Goal: Browse casually

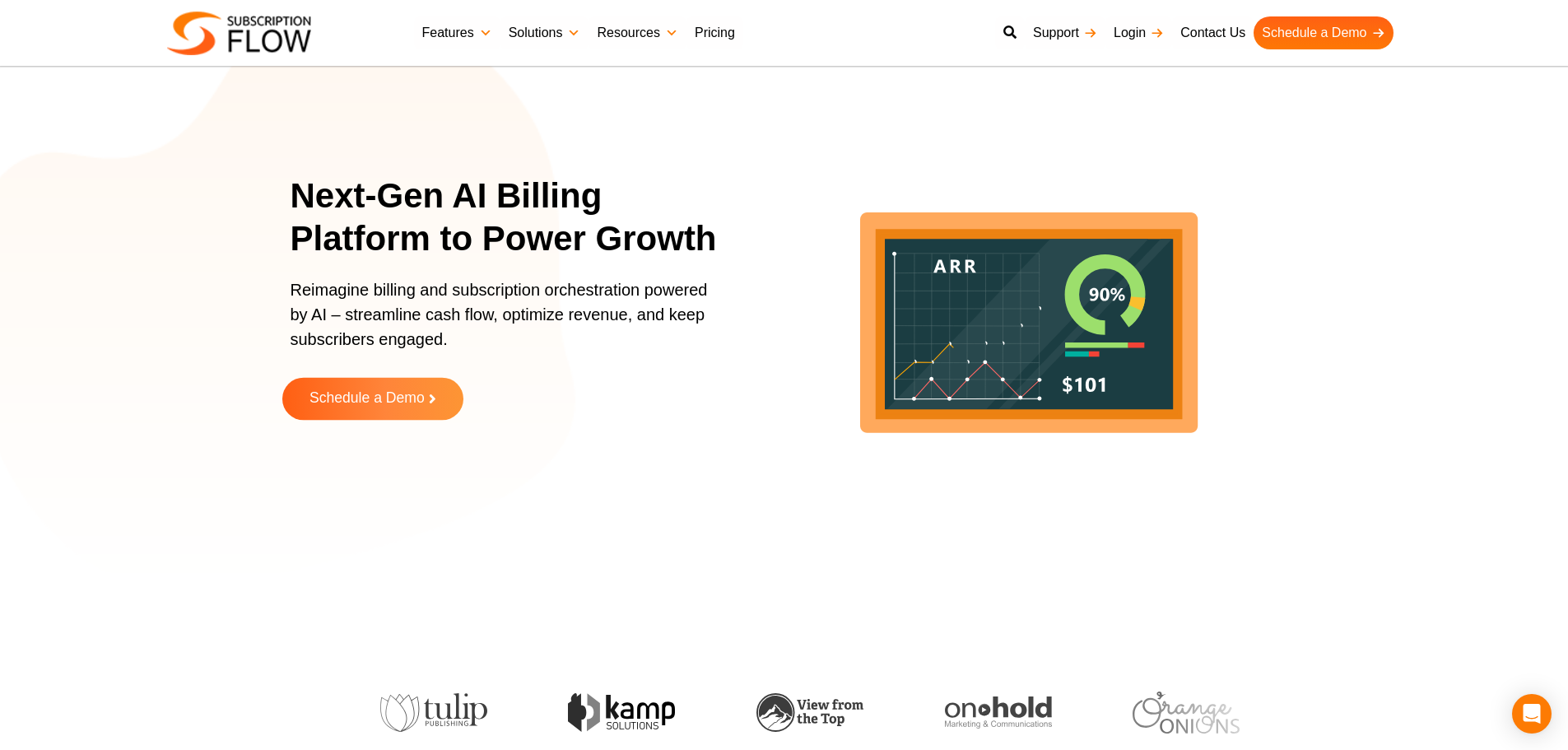
drag, startPoint x: 267, startPoint y: 443, endPoint x: 291, endPoint y: 403, distance: 46.6
click at [267, 443] on section "Next-Gen AI Billing Platform to Power Growth Reimagine billing and subscription…" at bounding box center [784, 309] width 1568 height 535
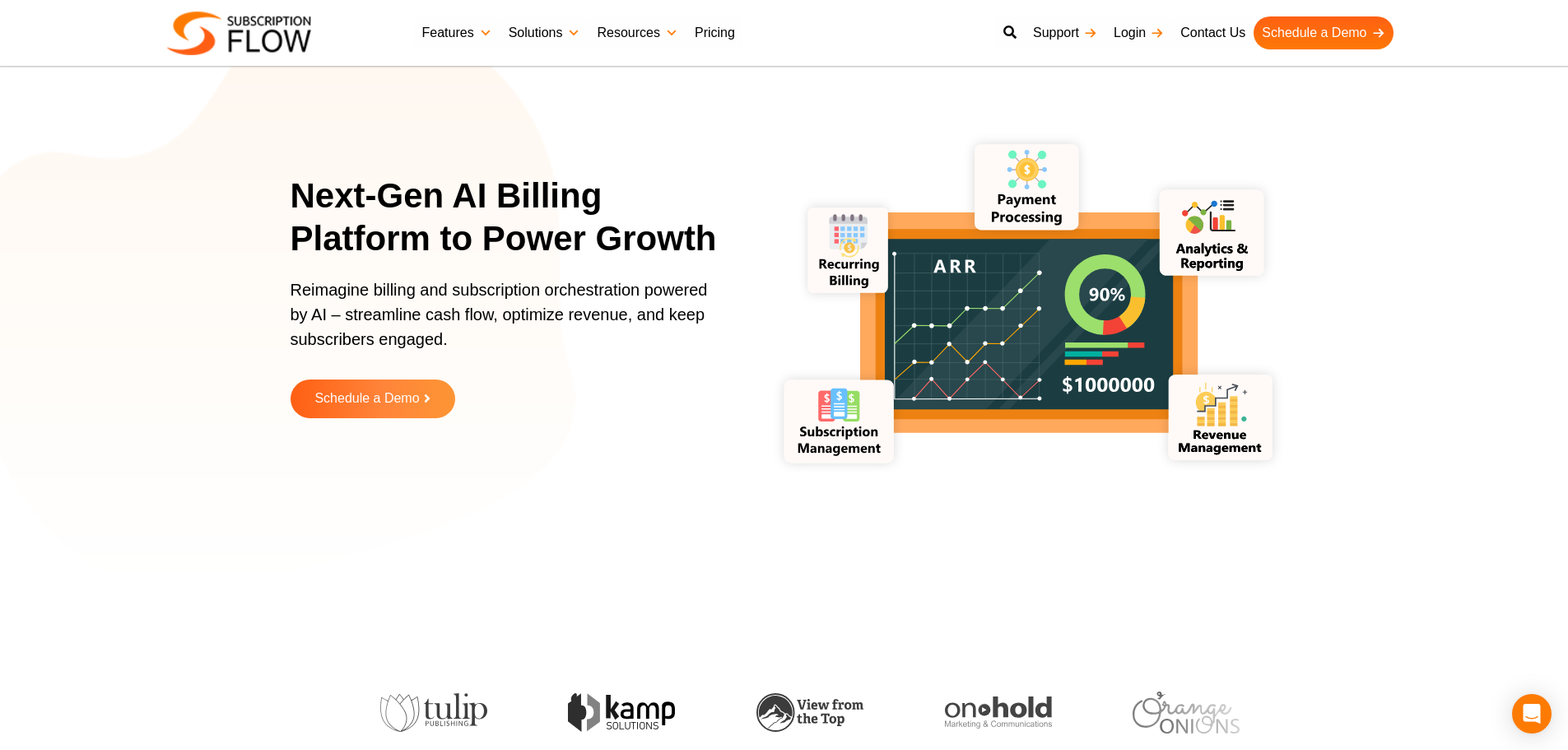
click at [203, 476] on section "Next-Gen AI Billing Platform to Power Growth Reimagine billing and subscription…" at bounding box center [784, 309] width 1568 height 535
drag, startPoint x: 374, startPoint y: 141, endPoint x: 390, endPoint y: 143, distance: 16.1
click at [374, 141] on div "Next-Gen AI Billing Platform to Power Growth Reimagine billing and subscription…" at bounding box center [784, 309] width 988 height 535
click at [135, 185] on section "Next-Gen AI Billing Platform to Power Growth Reimagine billing and subscription…" at bounding box center [784, 309] width 1568 height 535
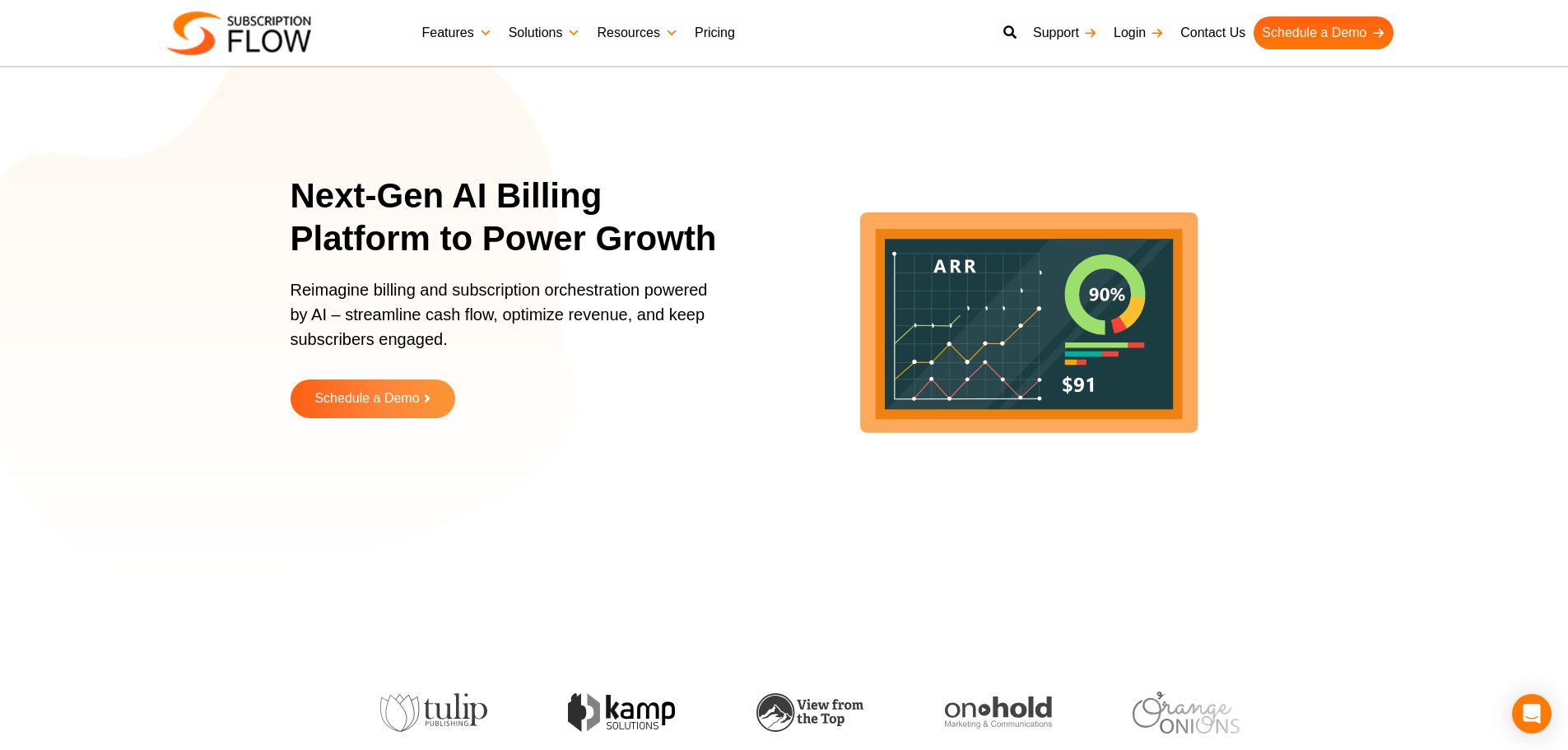
click at [1198, 511] on icon "lottie-animation-container" at bounding box center [1027, 309] width 535 height 535
click at [232, 287] on section "Next-Gen AI Billing Platform to Power Growth Reimagine billing and subscription…" at bounding box center [784, 309] width 1568 height 535
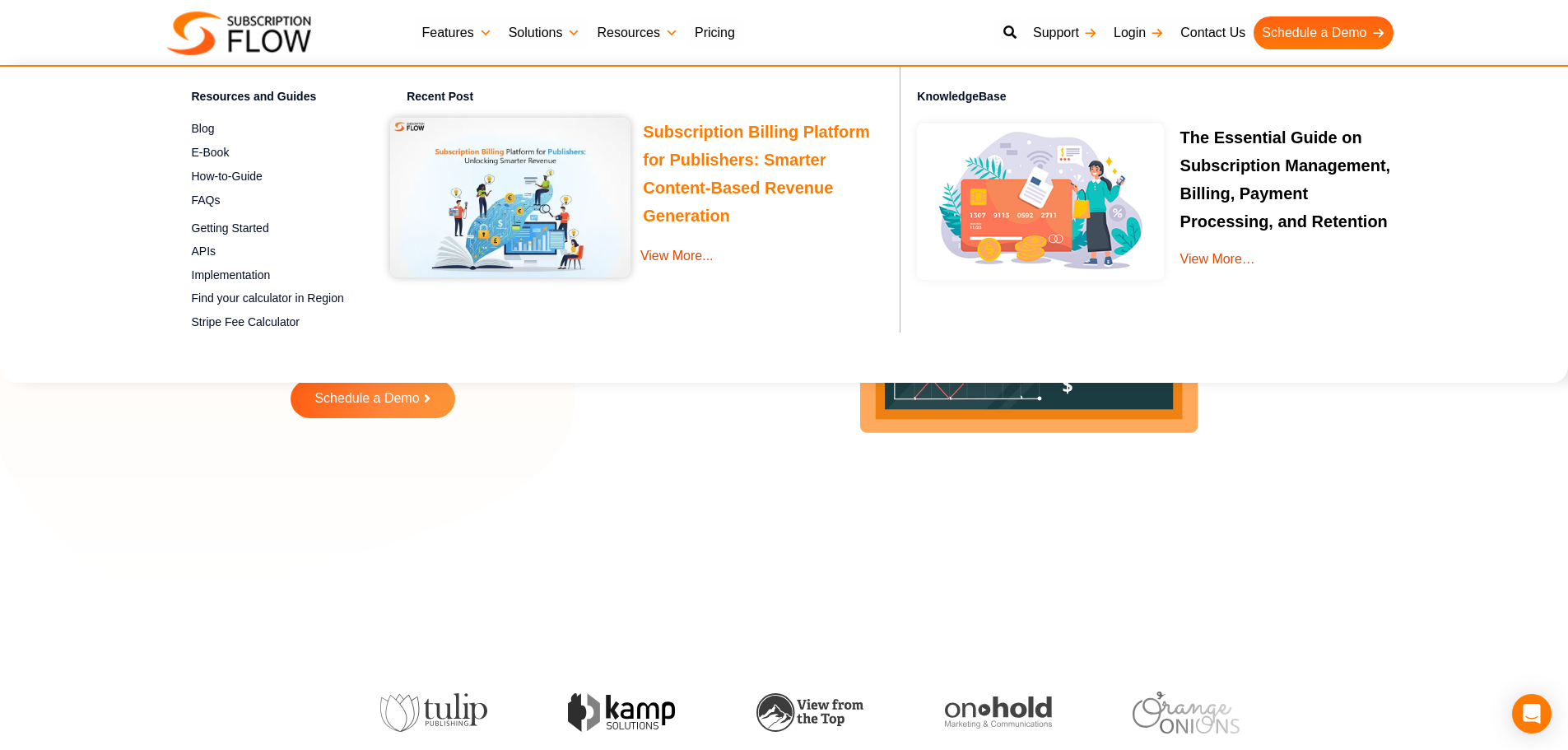
click at [667, 158] on link "Subscription Billing Platform for Publishers: Smarter Content-Based Revenue Gen…" at bounding box center [756, 176] width 227 height 107
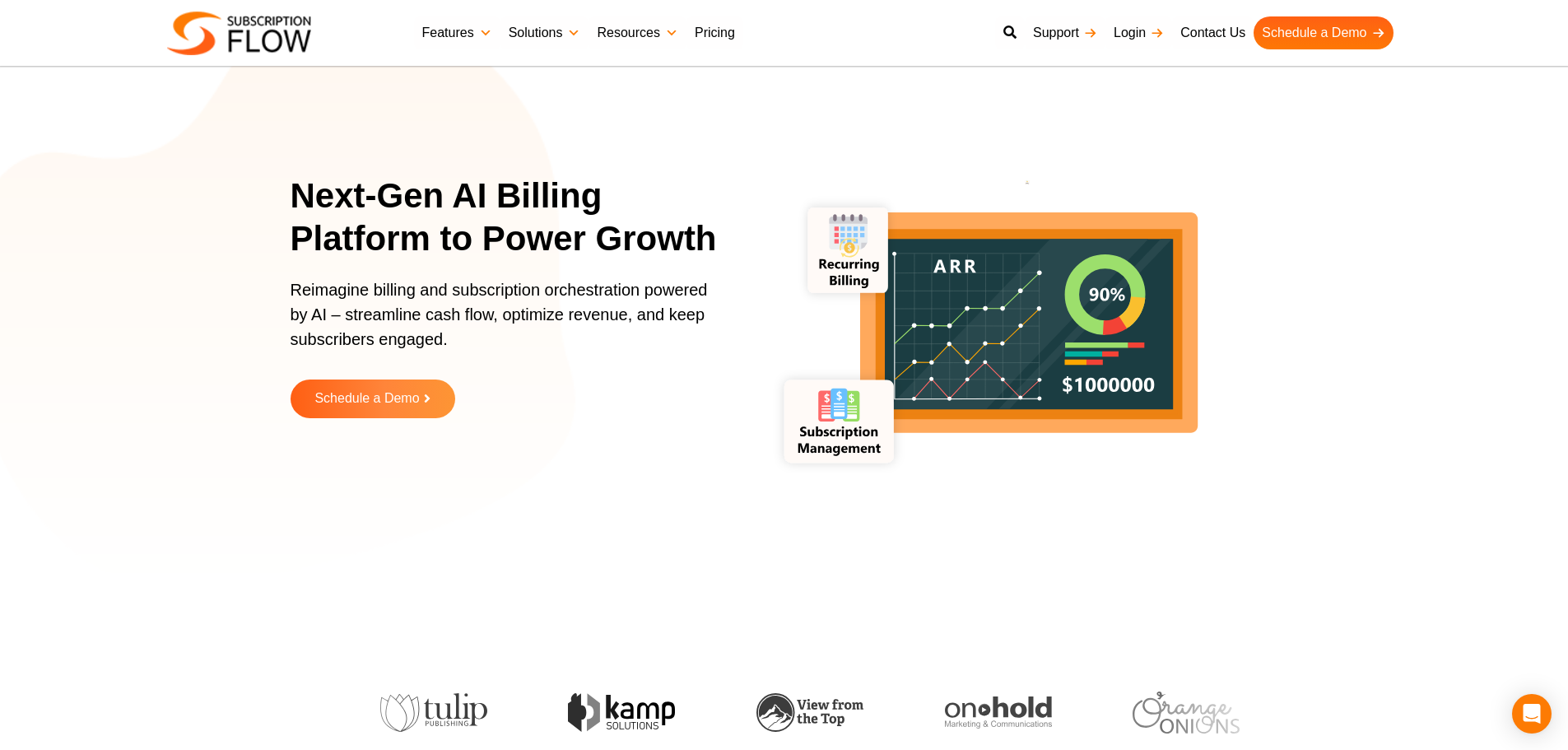
drag, startPoint x: 121, startPoint y: 245, endPoint x: 288, endPoint y: 1, distance: 295.7
click at [121, 245] on section "Next-Gen AI Billing Platform to Power Growth Reimagine billing and subscription…" at bounding box center [784, 309] width 1568 height 535
drag, startPoint x: 192, startPoint y: 333, endPoint x: 200, endPoint y: 334, distance: 8.1
click at [192, 333] on section "Next-Gen AI Billing Platform to Power Growth Reimagine billing and subscription…" at bounding box center [784, 309] width 1568 height 535
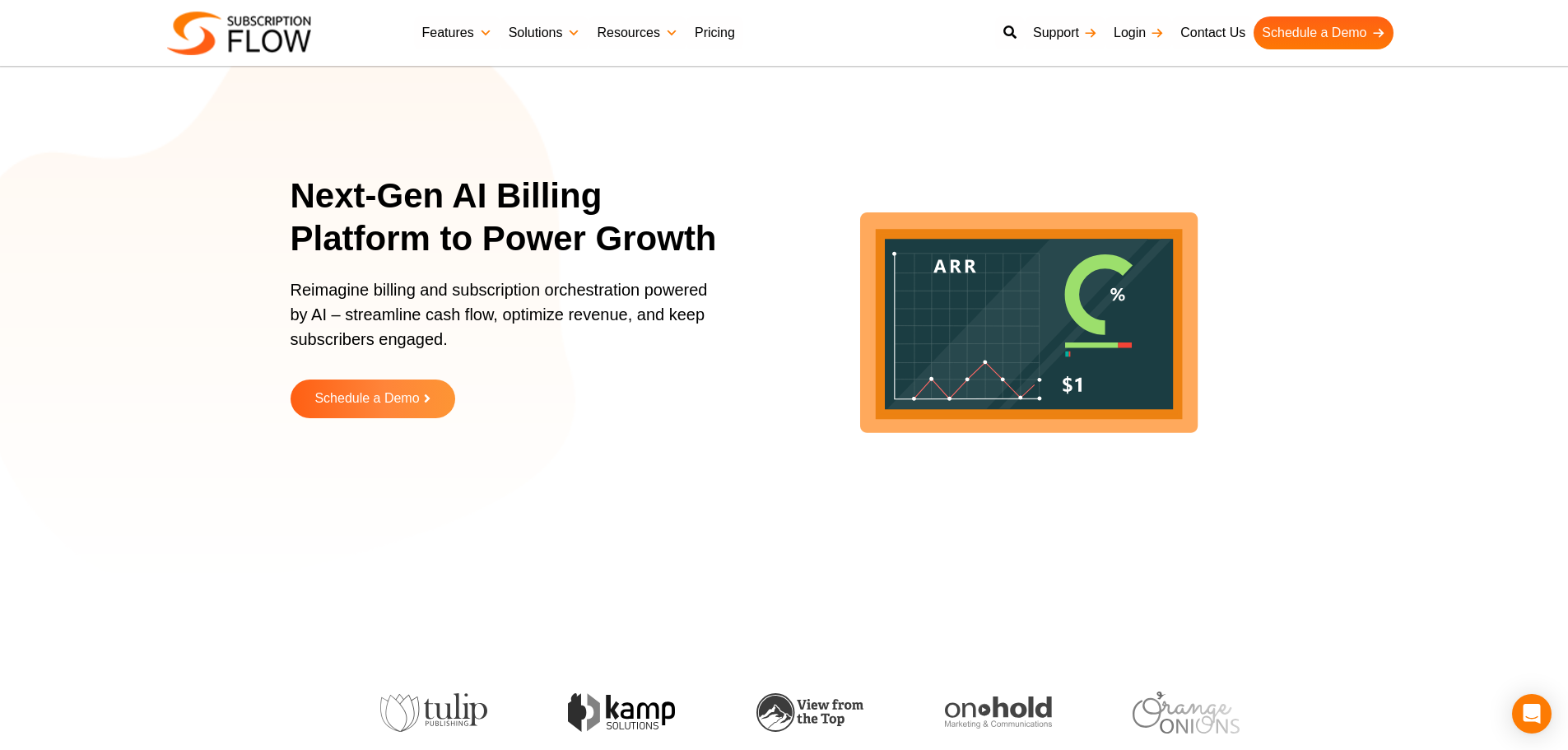
click at [209, 241] on section "Next-Gen AI Billing Platform to Power Growth Reimagine billing and subscription…" at bounding box center [784, 309] width 1568 height 535
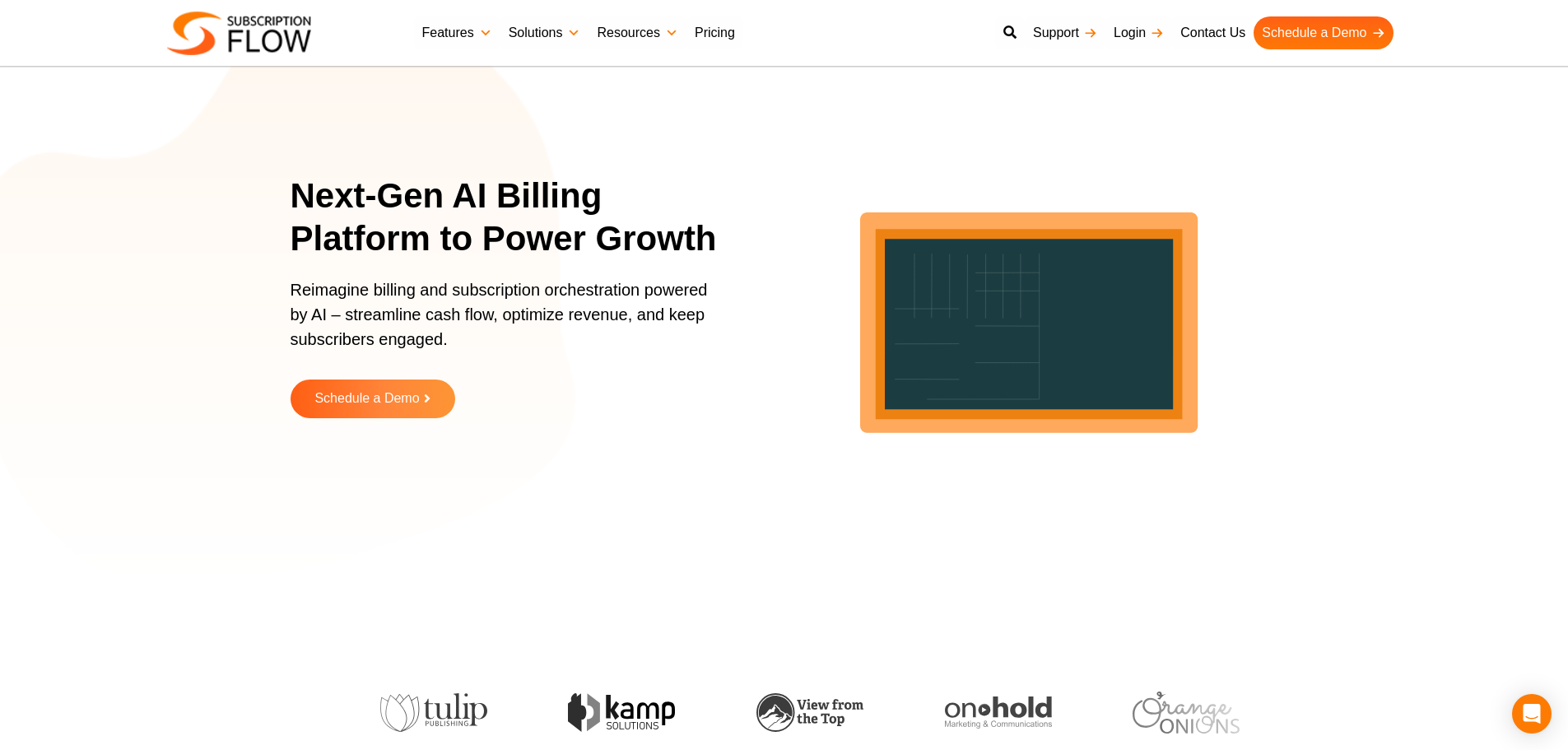
click at [232, 326] on section "Next-Gen AI Billing Platform to Power Growth Reimagine billing and subscription…" at bounding box center [784, 309] width 1568 height 535
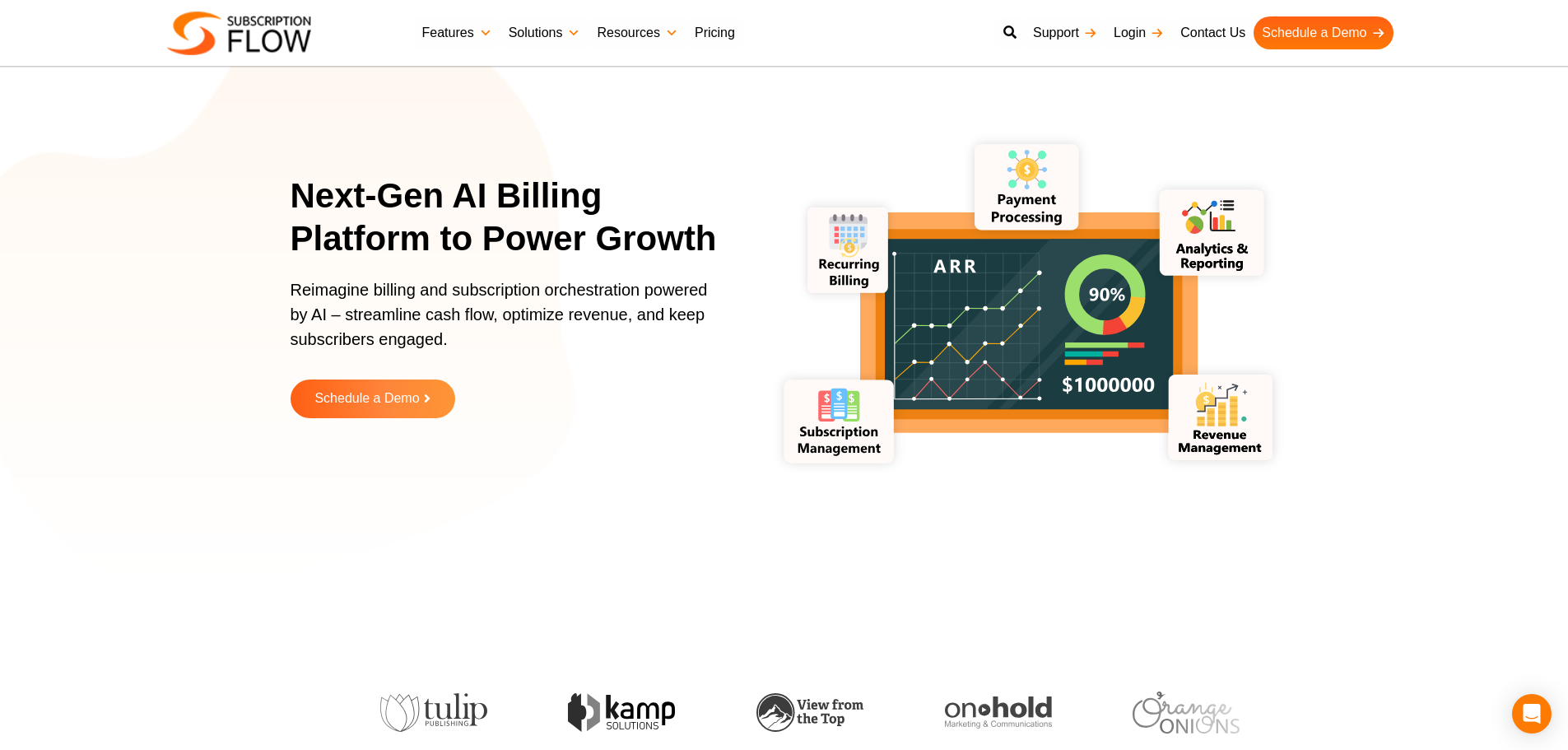
click at [148, 332] on section "Next-Gen AI Billing Platform to Power Growth Reimagine billing and subscription…" at bounding box center [784, 309] width 1568 height 535
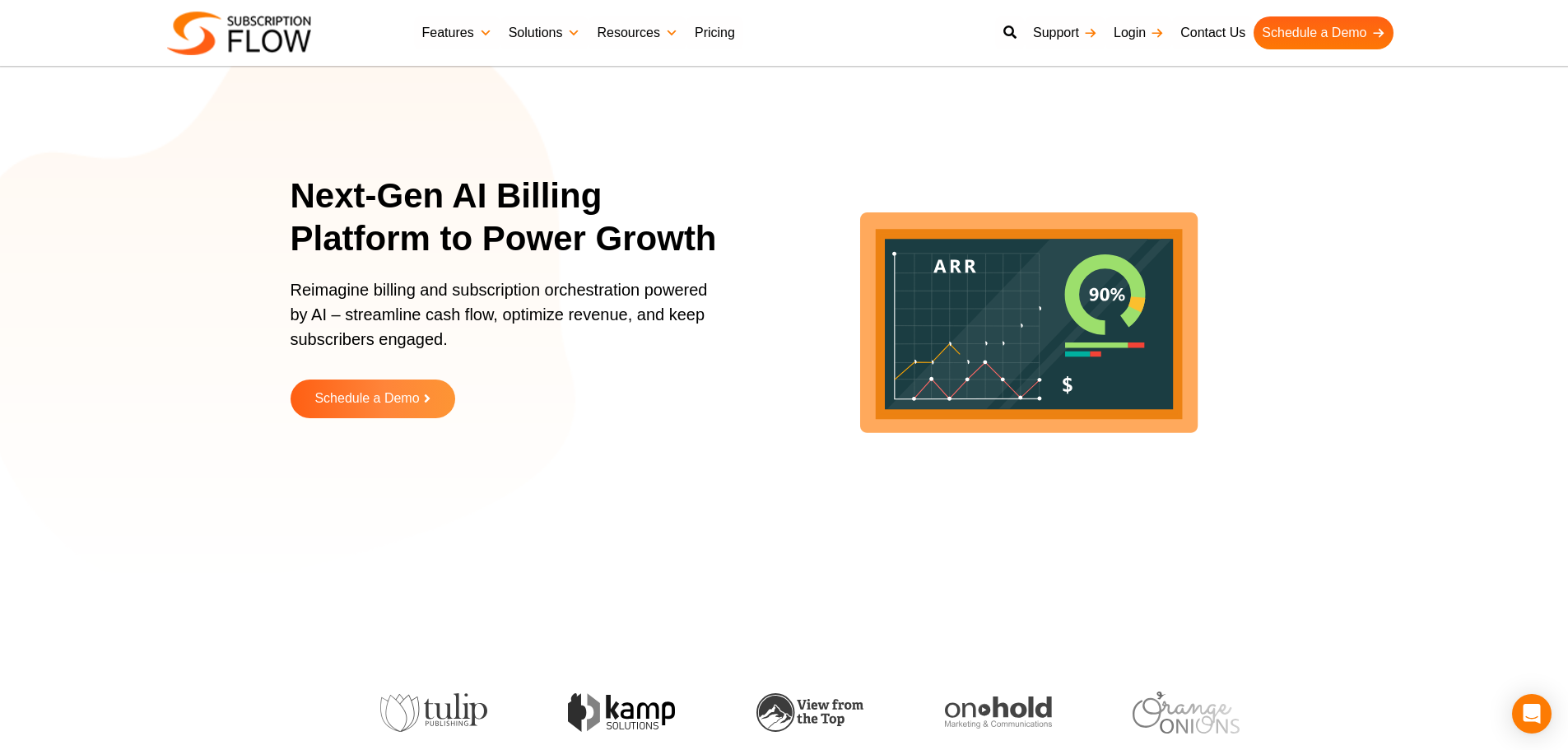
drag, startPoint x: 39, startPoint y: 178, endPoint x: 57, endPoint y: 172, distance: 19.0
click at [40, 178] on section "Next-Gen AI Billing Platform to Power Growth Reimagine billing and subscription…" at bounding box center [784, 309] width 1568 height 535
click at [403, 255] on h1 "Next-Gen AI Billing Platform to Power Growth" at bounding box center [514, 218] width 449 height 86
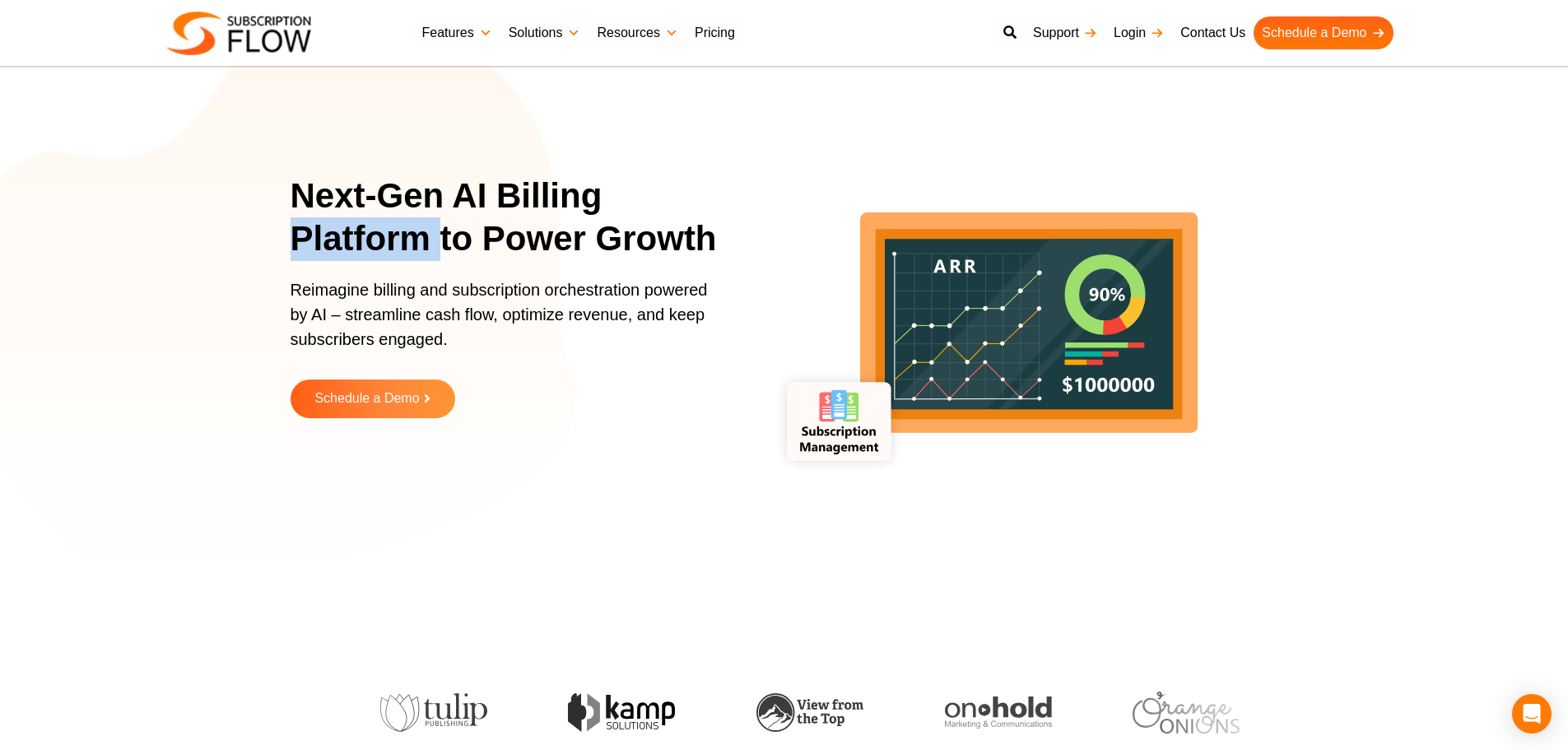
click at [403, 255] on h1 "Next-Gen AI Billing Platform to Power Growth" at bounding box center [514, 218] width 449 height 86
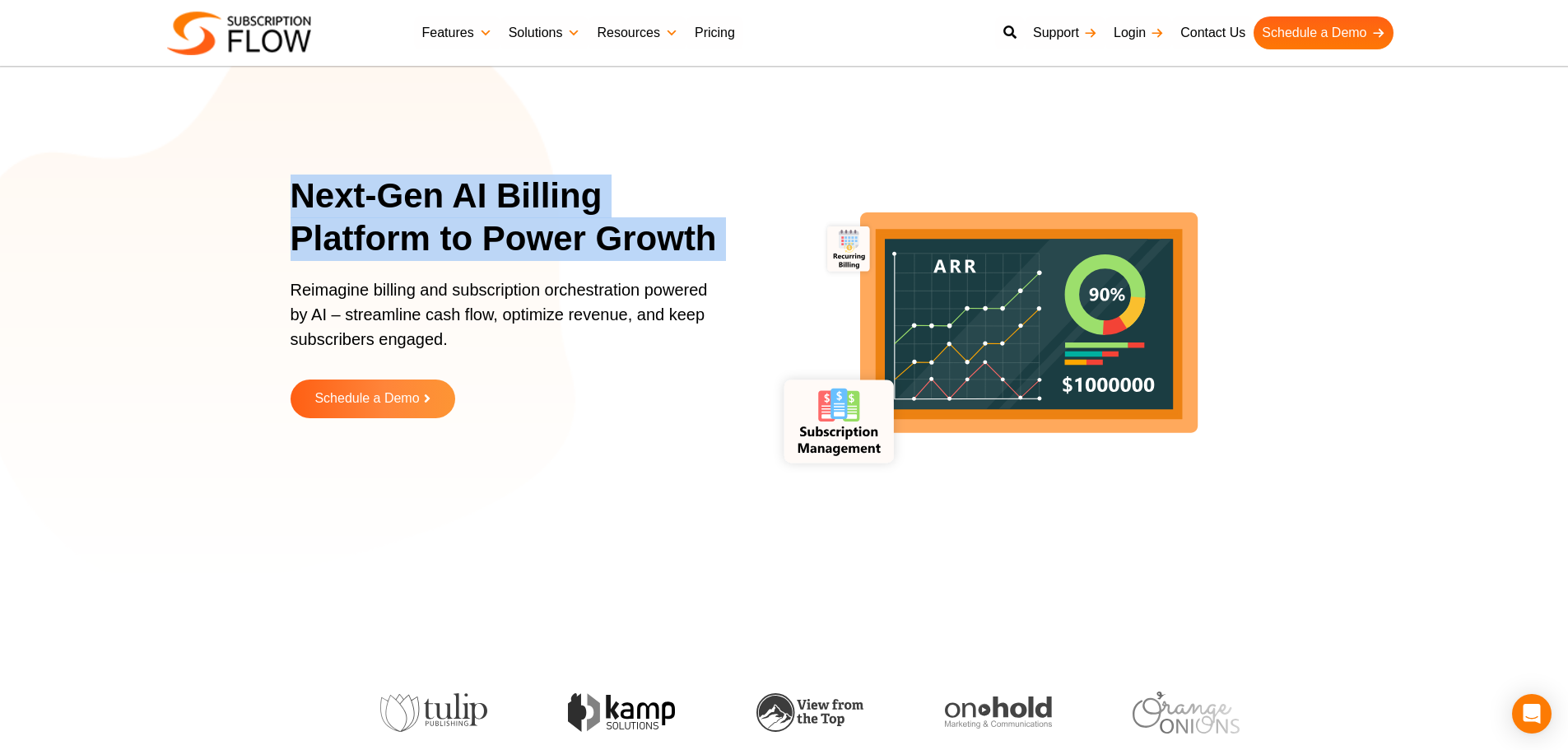
click at [533, 257] on h1 "Next-Gen AI Billing Platform to Power Growth" at bounding box center [514, 218] width 449 height 86
